Goal: Check status

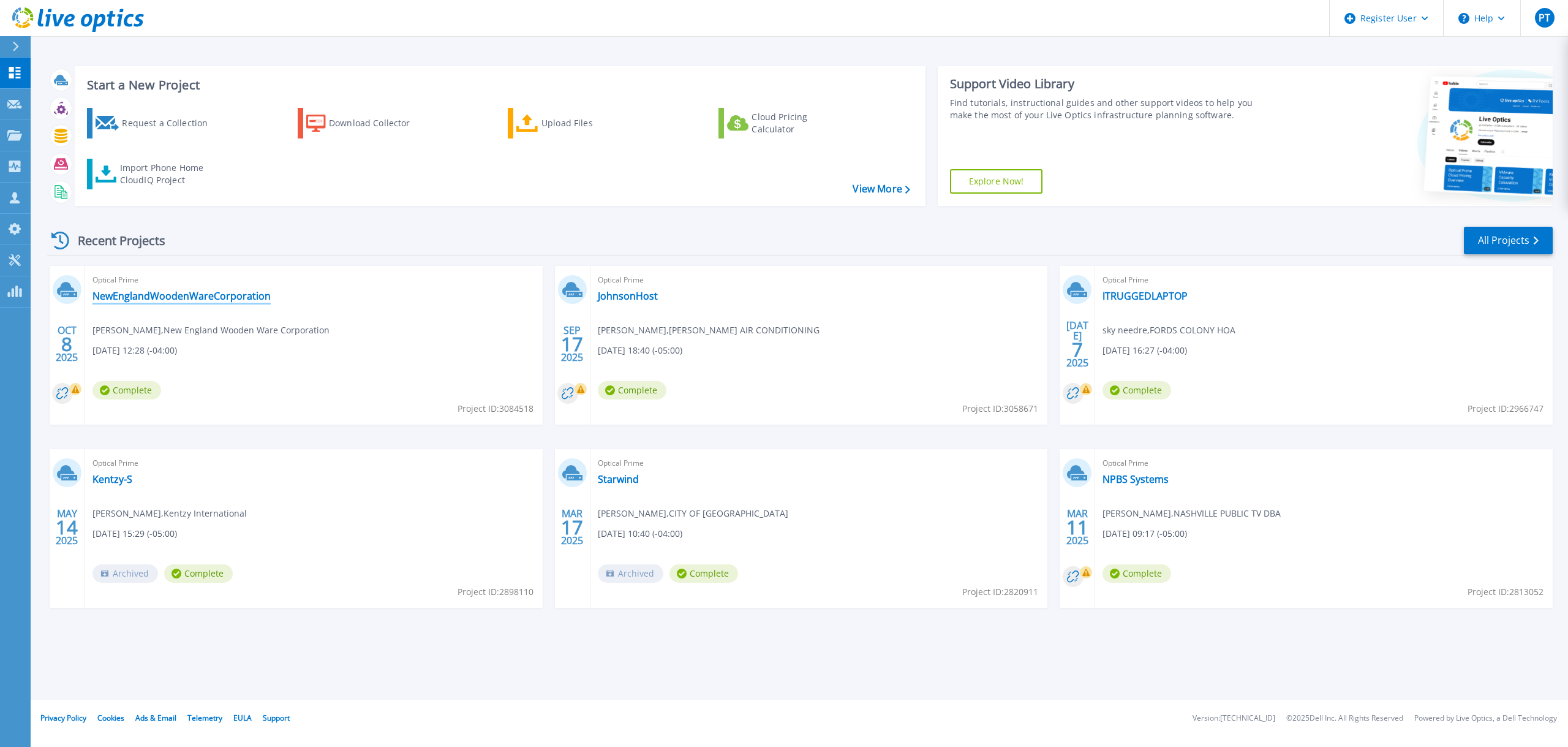
click at [218, 295] on link "NewEnglandWoodenWareCorporation" at bounding box center [181, 296] width 178 height 12
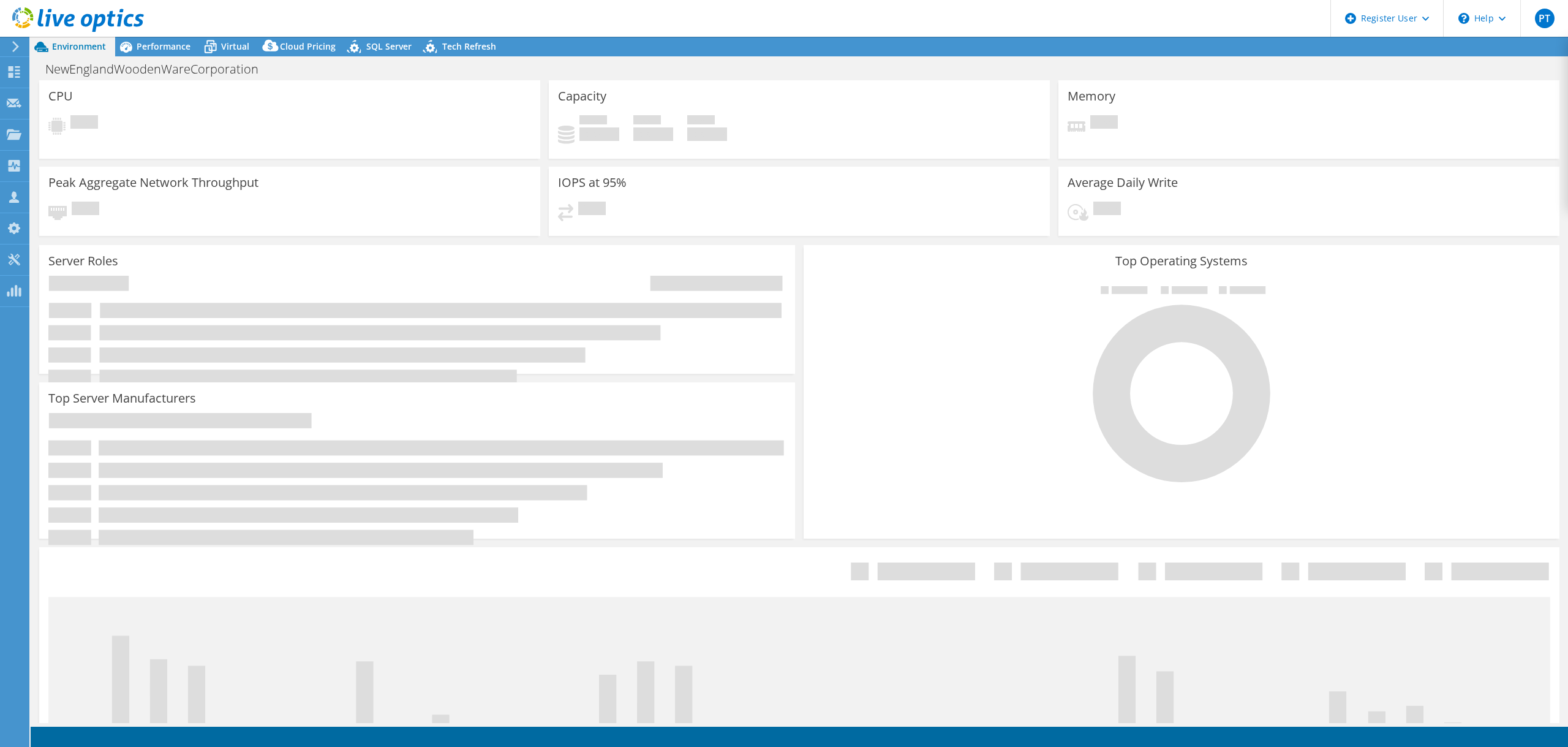
select select "USD"
